Goal: Task Accomplishment & Management: Manage account settings

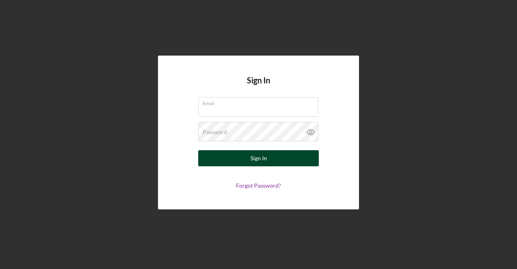
type input "[EMAIL_ADDRESS][DOMAIN_NAME]"
click at [278, 157] on button "Sign In" at bounding box center [258, 158] width 121 height 16
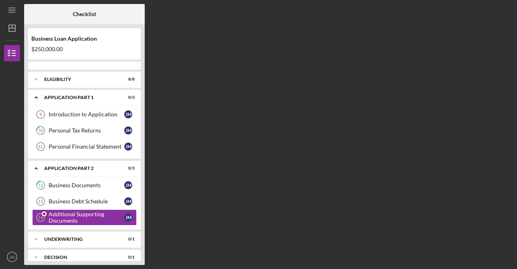
scroll to position [27, 0]
